Goal: Task Accomplishment & Management: Manage account settings

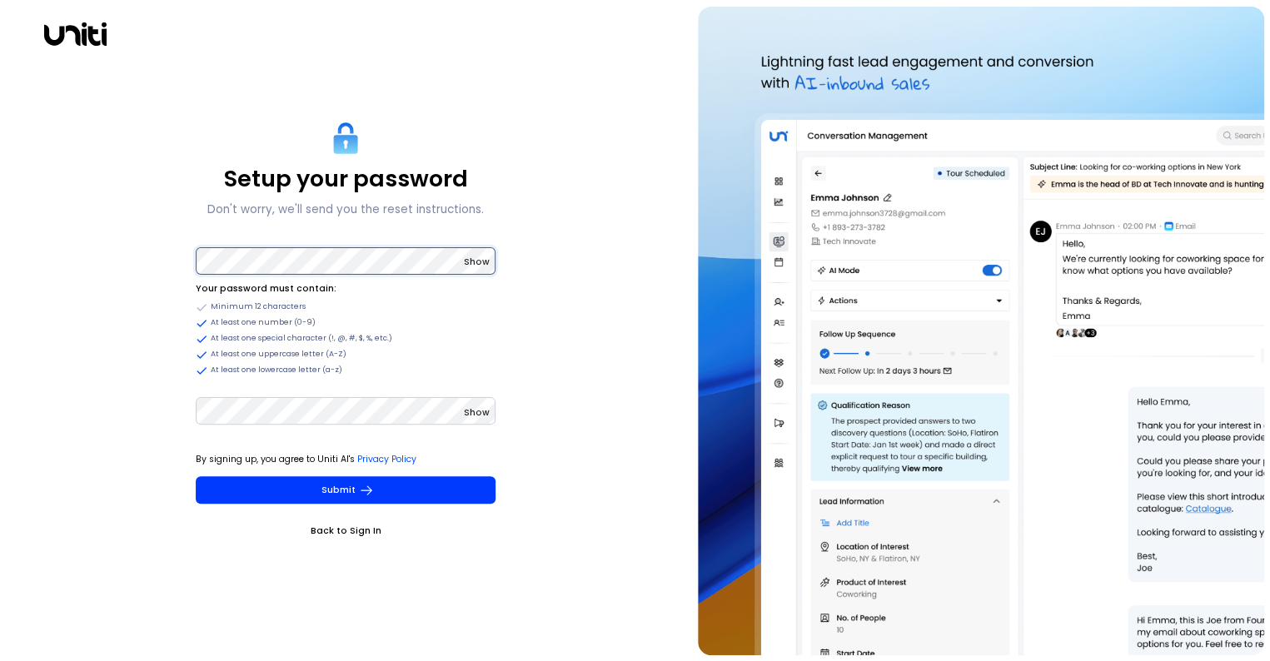
click at [161, 251] on div "Setup your password Don't worry, we'll send you the reset instructions. Show Yo…" at bounding box center [346, 331] width 679 height 649
click at [122, 249] on div "Setup your password Don't worry, we'll send you the reset instructions. Show Yo…" at bounding box center [346, 331] width 679 height 649
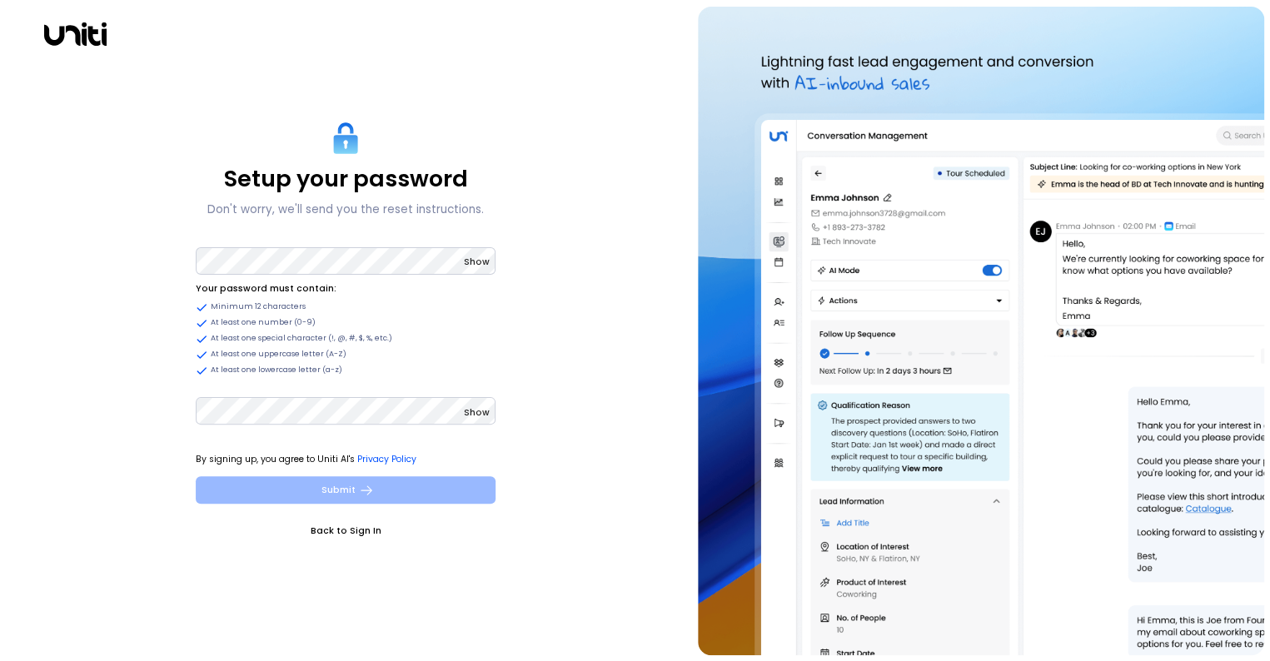
click at [325, 487] on button "Submit" at bounding box center [346, 489] width 300 height 27
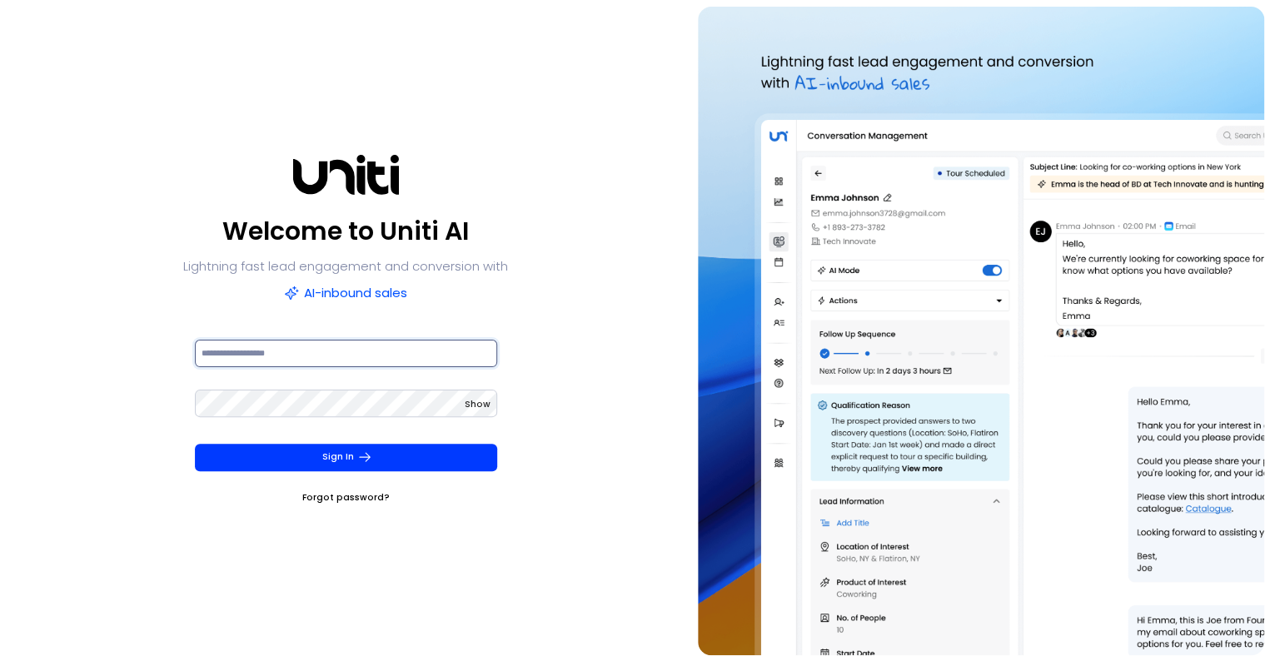
click at [227, 353] on input at bounding box center [346, 353] width 302 height 27
type input "**********"
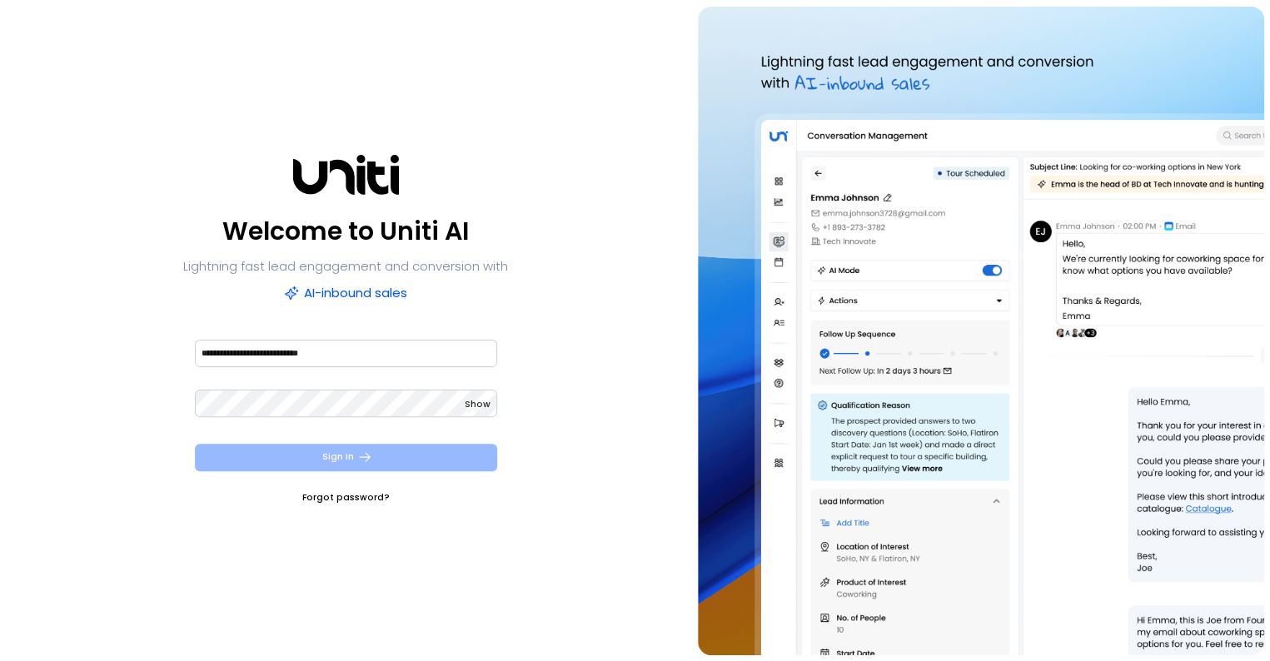
click at [333, 460] on button "Sign In" at bounding box center [346, 457] width 302 height 27
